Goal: Transaction & Acquisition: Obtain resource

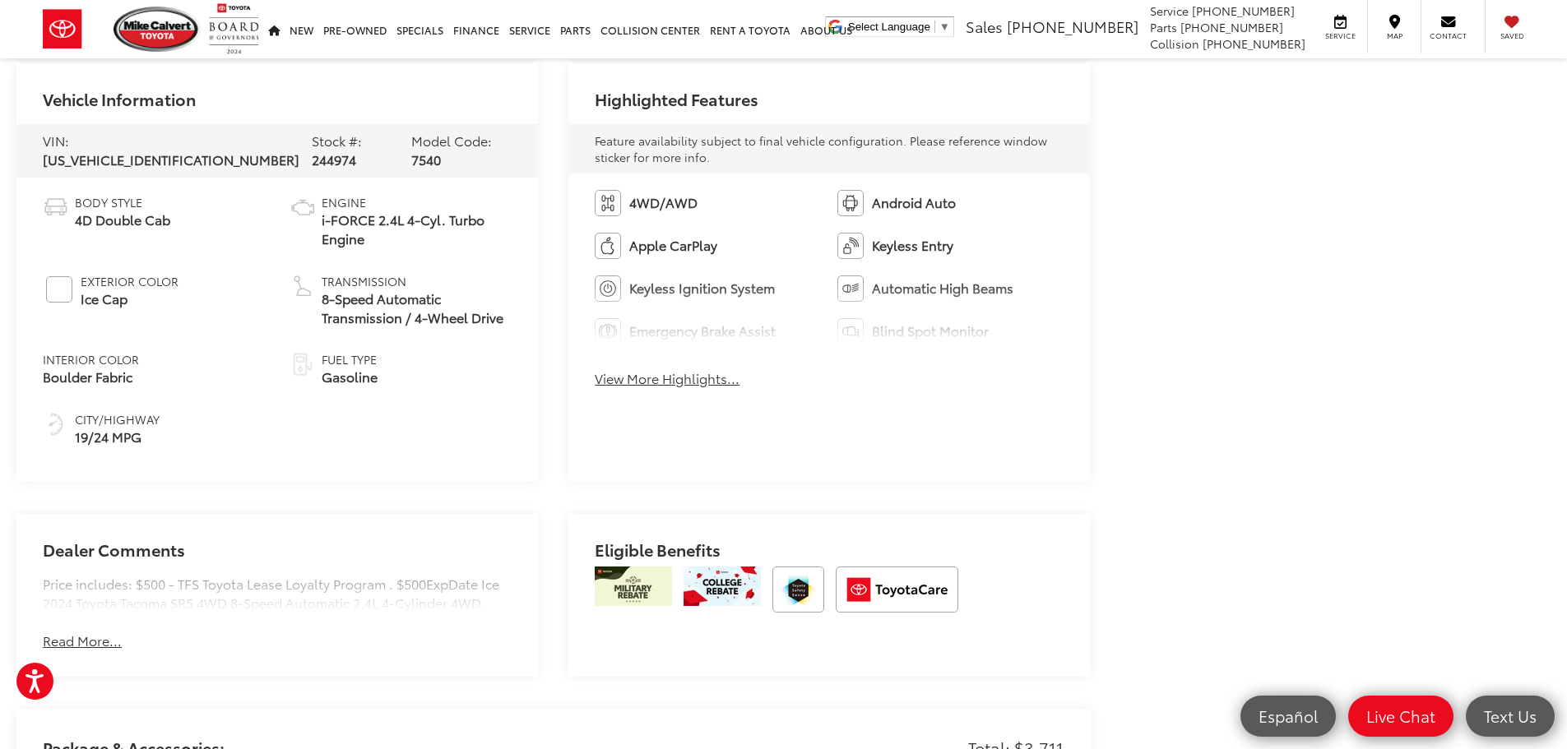
scroll to position [515, 0]
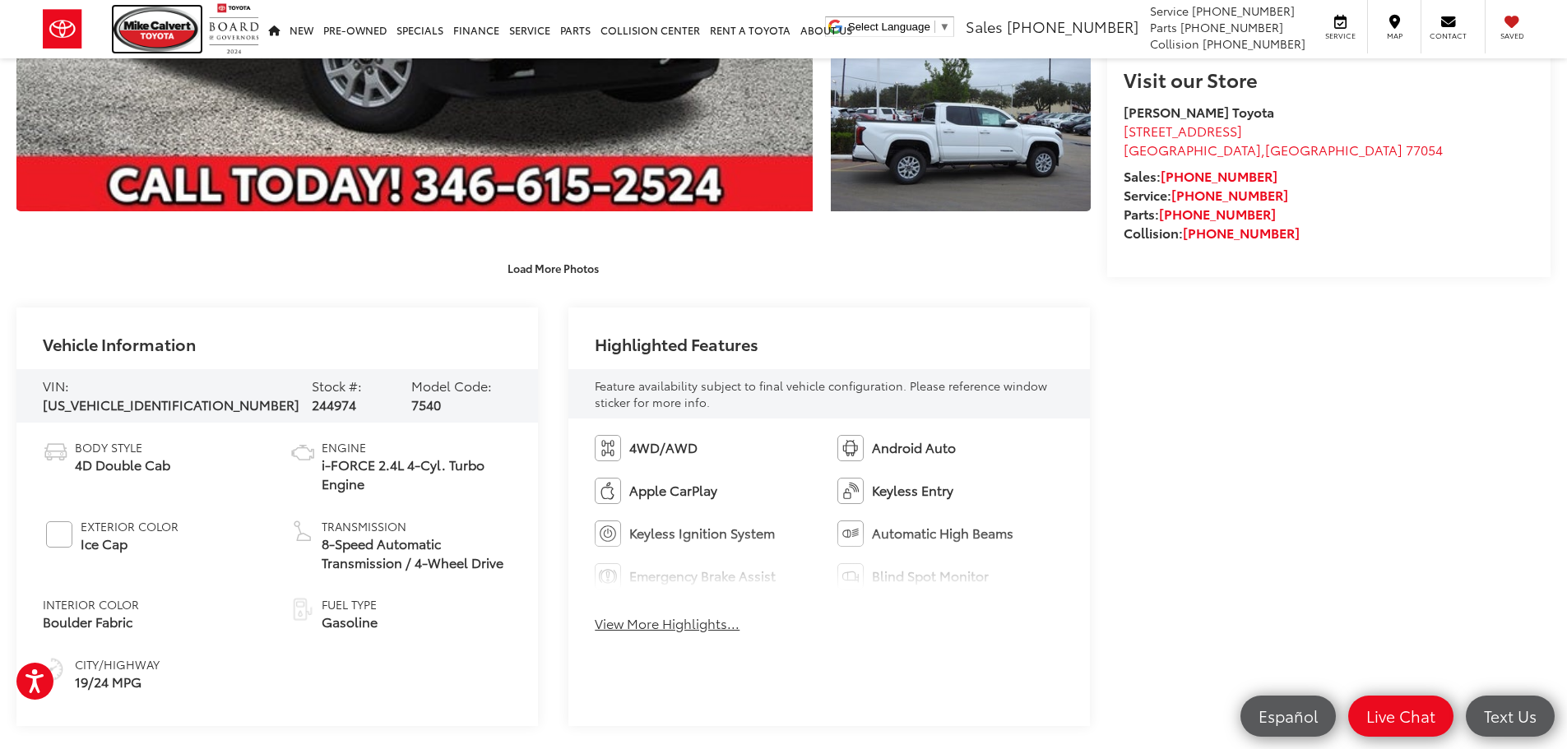
drag, startPoint x: 163, startPoint y: 34, endPoint x: 237, endPoint y: 434, distance: 407.4
click at [163, 34] on img at bounding box center [157, 29] width 87 height 45
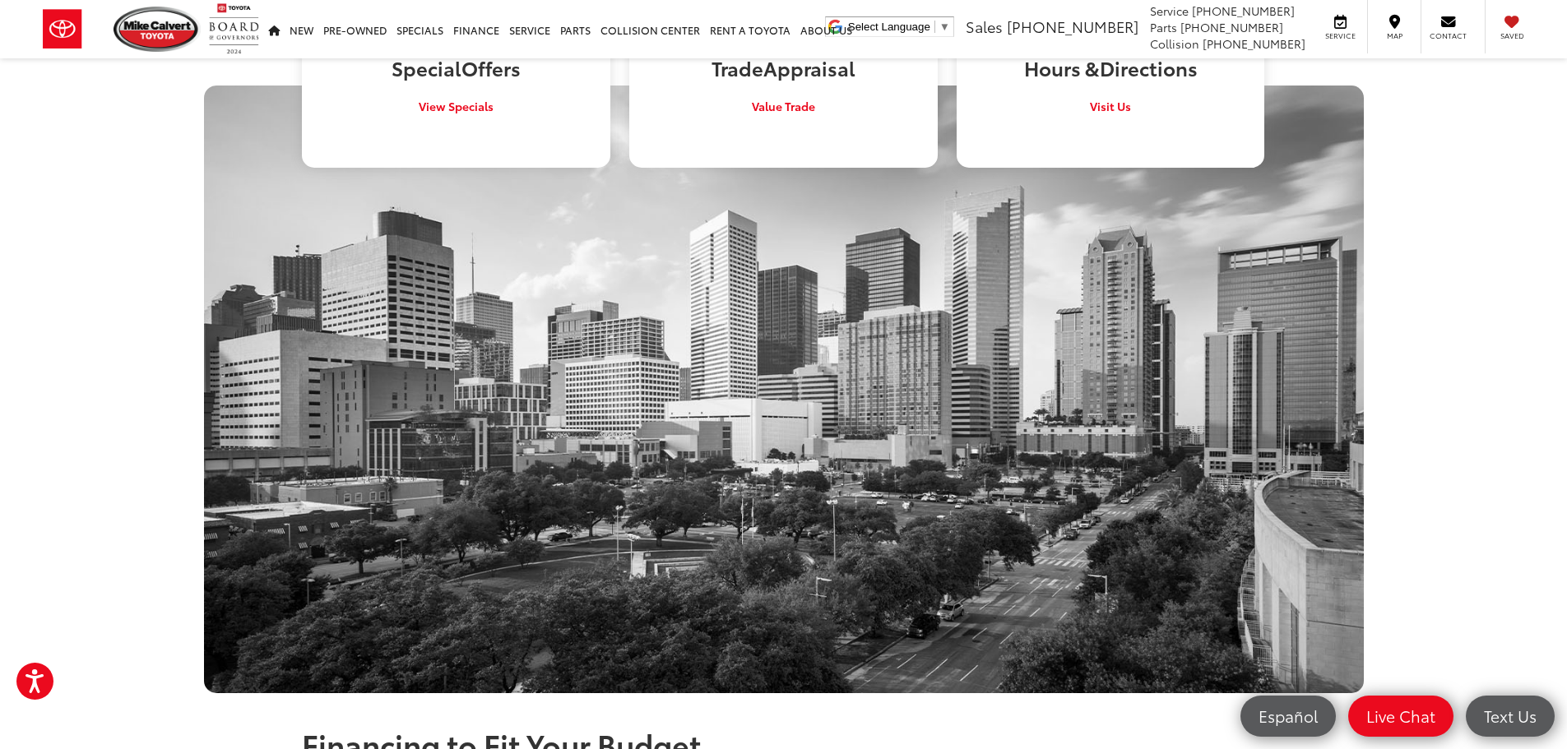
scroll to position [987, 0]
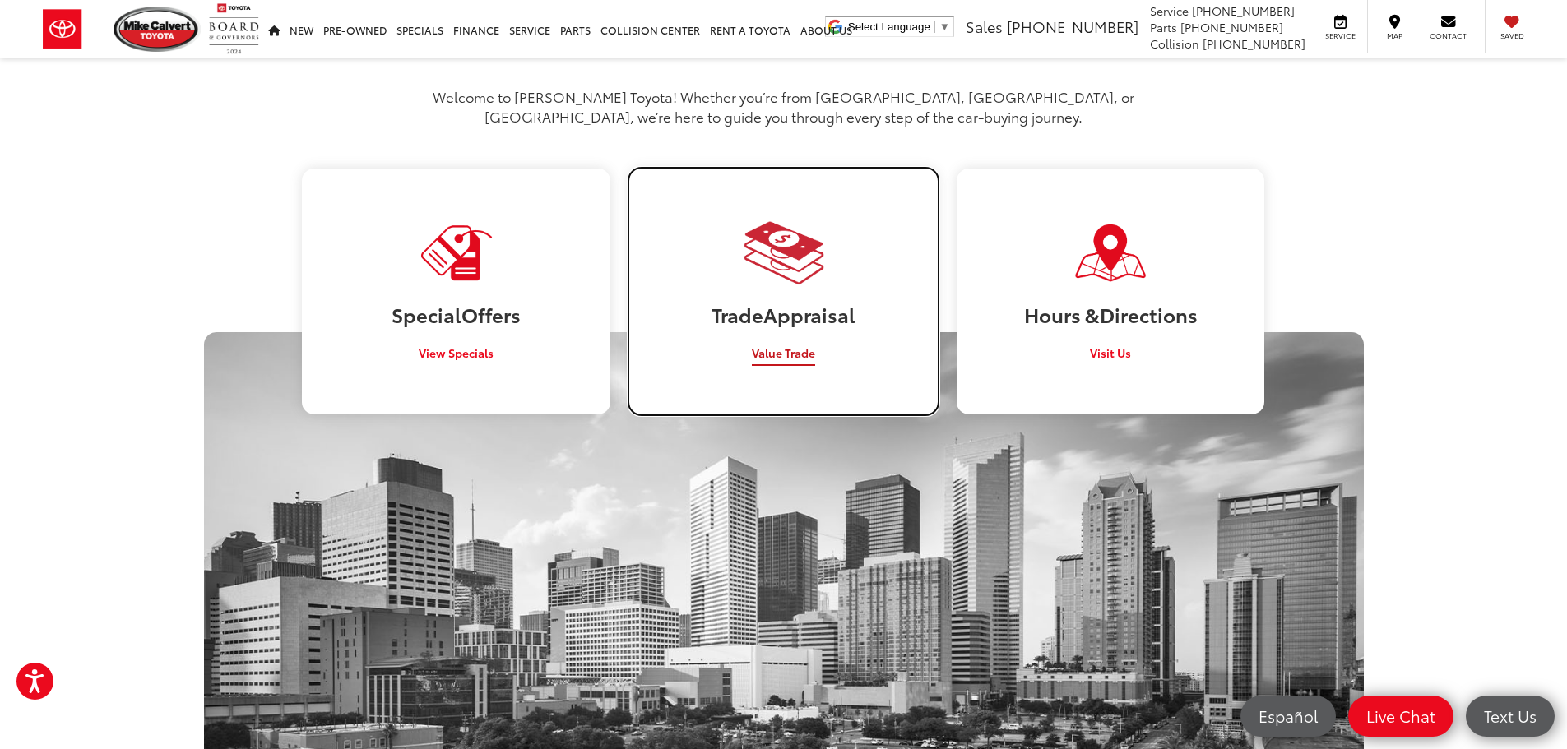
click at [794, 345] on span "Value Trade" at bounding box center [783, 353] width 63 height 16
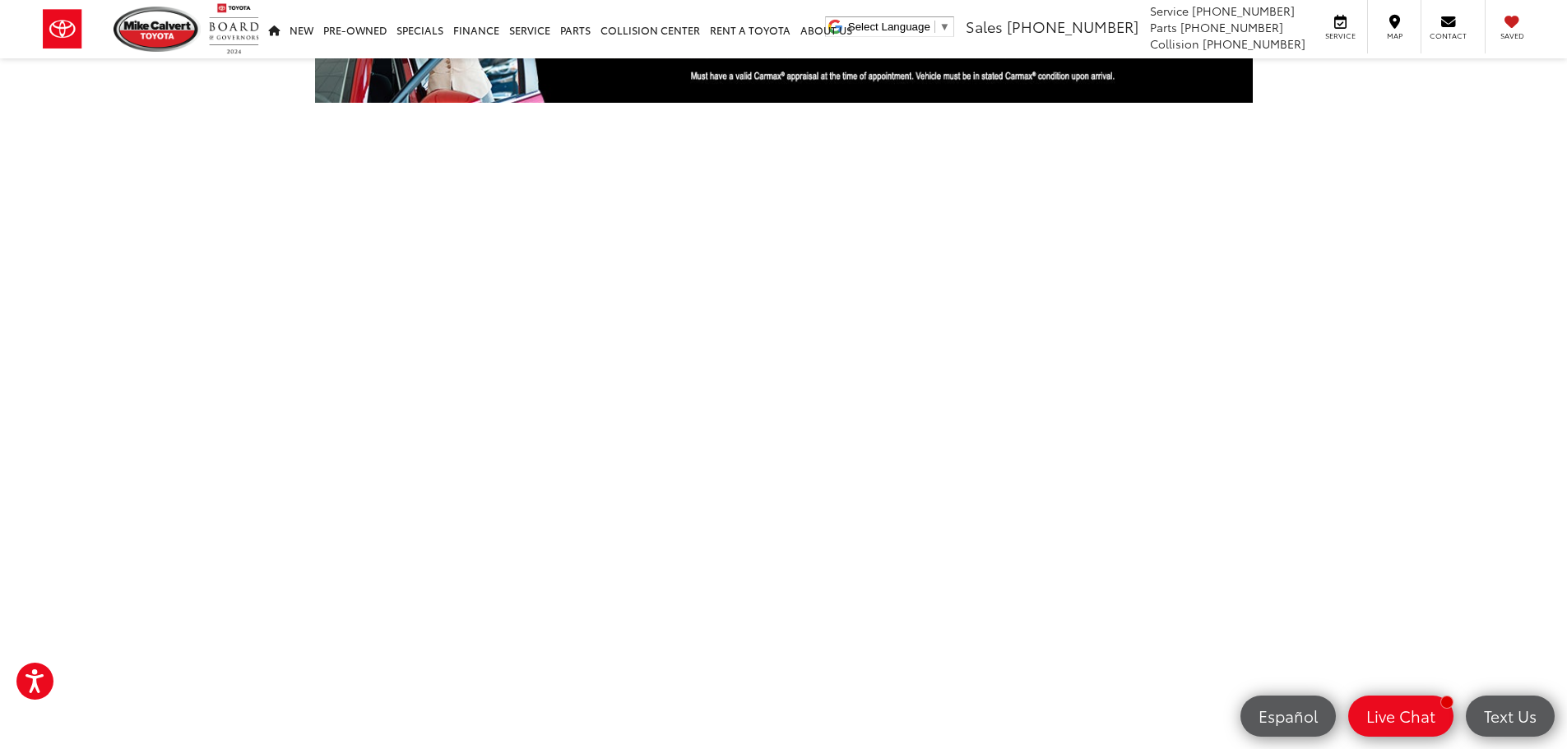
scroll to position [247, 0]
